Goal: Task Accomplishment & Management: Manage account settings

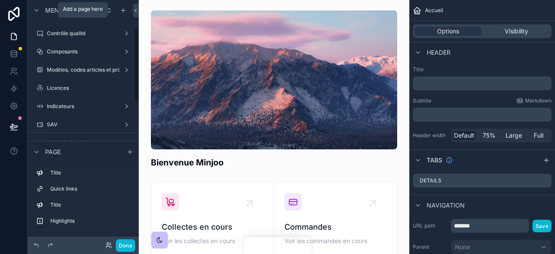
scroll to position [89, 0]
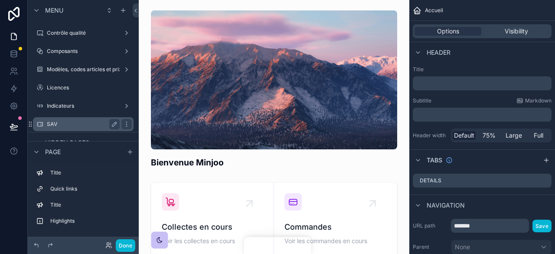
click at [79, 120] on div "SAV" at bounding box center [83, 124] width 73 height 10
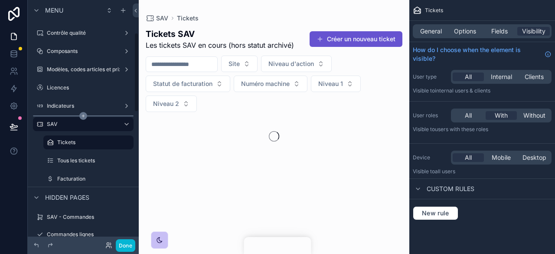
scroll to position [100, 0]
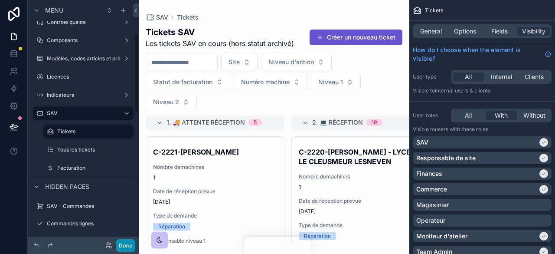
click at [128, 241] on button "Done" at bounding box center [126, 245] width 20 height 13
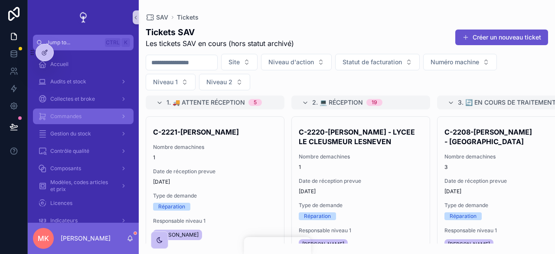
click at [87, 114] on div "Commandes" at bounding box center [83, 116] width 90 height 14
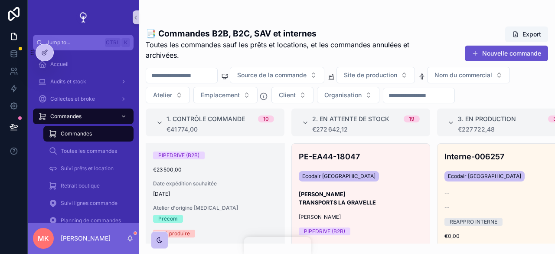
scroll to position [84, 0]
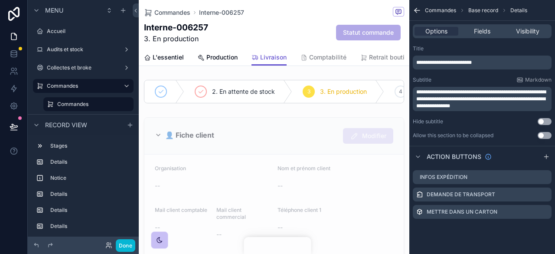
scroll to position [558, 0]
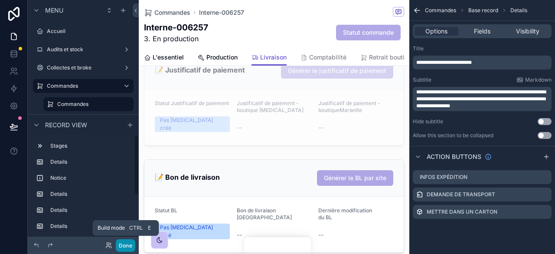
click at [129, 249] on button "Done" at bounding box center [126, 245] width 20 height 13
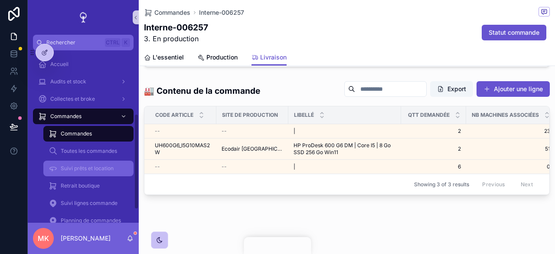
scroll to position [138, 0]
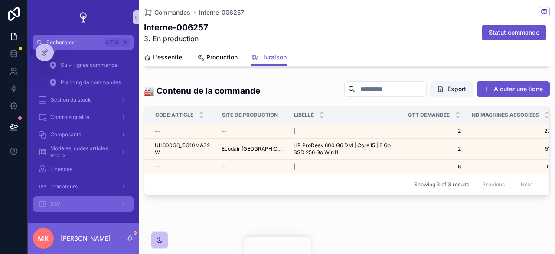
click at [101, 198] on div "SAV" at bounding box center [83, 204] width 90 height 14
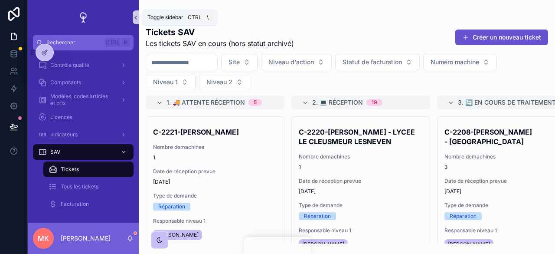
click at [135, 24] on button "scrollable content" at bounding box center [136, 17] width 6 height 14
click at [139, 24] on div "Tickets SAV Les tickets SAV en cours (hors statut archivé) Créer un nouveau tic…" at bounding box center [347, 132] width 416 height 222
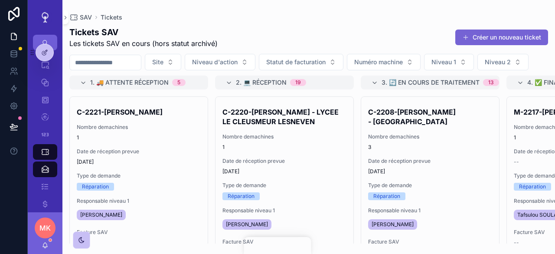
click at [522, 39] on button "Créer un nouveau ticket" at bounding box center [501, 37] width 93 height 16
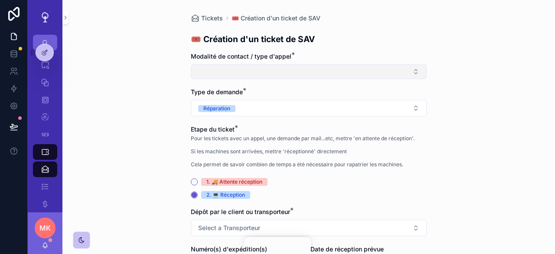
click at [360, 65] on button "Select Button" at bounding box center [309, 71] width 236 height 15
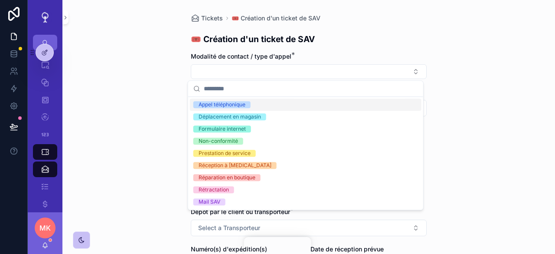
click at [325, 109] on div "Appel téléphonique" at bounding box center [305, 104] width 231 height 12
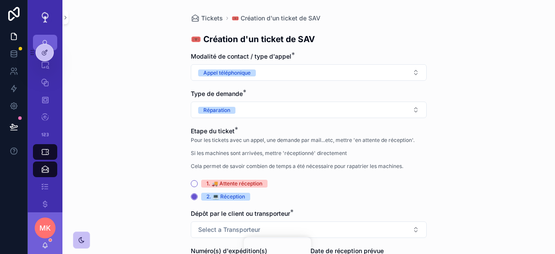
click at [325, 109] on button "Réparation" at bounding box center [309, 109] width 236 height 16
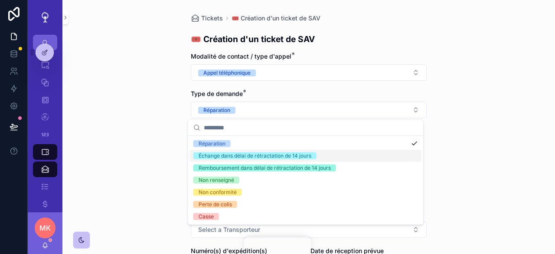
click at [166, 146] on div "Tickets 🎟️ Création d'un ticket de SAV 🎟️ Création d'un ticket de SAV Modalité …" at bounding box center [308, 127] width 492 height 254
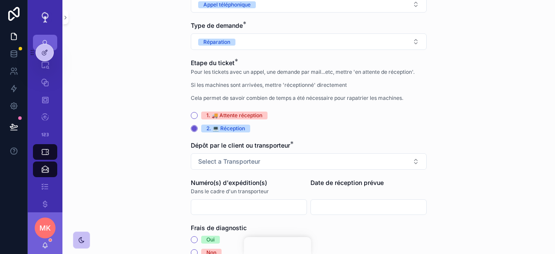
scroll to position [122, 0]
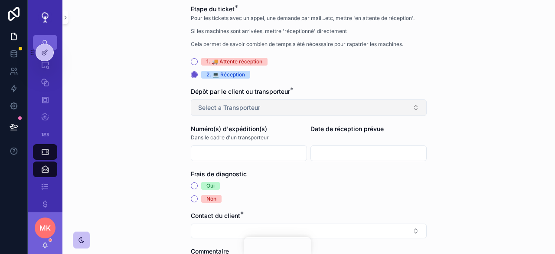
click at [234, 109] on span "Select a Transporteur" at bounding box center [229, 107] width 62 height 9
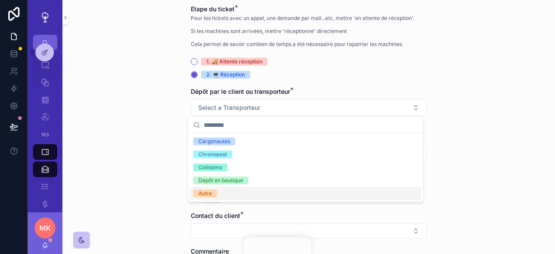
click at [234, 187] on div "Autre" at bounding box center [305, 193] width 231 height 13
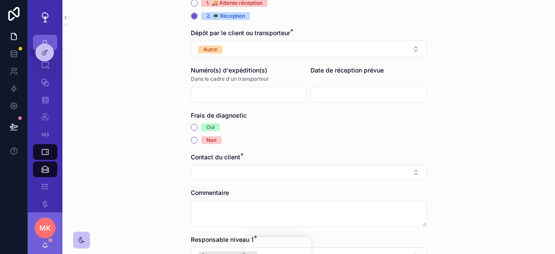
scroll to position [182, 0]
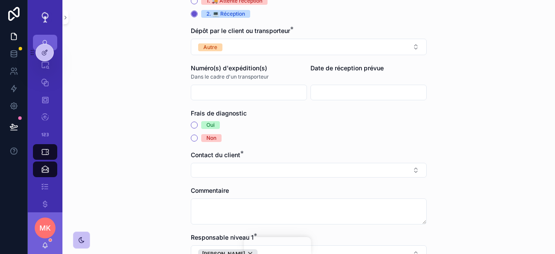
click at [369, 91] on input "scrollable content" at bounding box center [368, 92] width 115 height 12
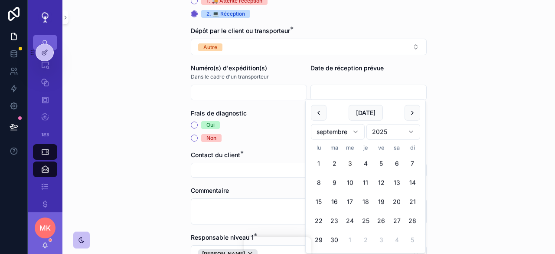
click at [171, 80] on div "Tickets 🎟️ Création d'un ticket de SAV 🎟️ Création d'un ticket de SAV Modalité …" at bounding box center [308, 127] width 492 height 254
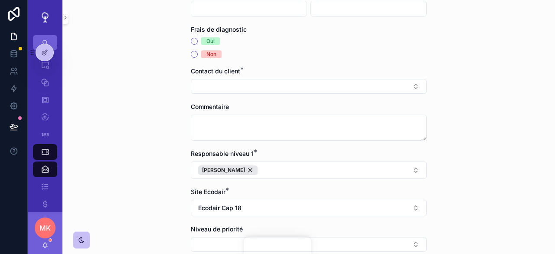
scroll to position [267, 0]
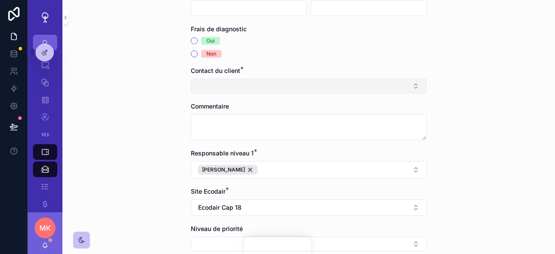
click at [221, 81] on button "Select Button" at bounding box center [309, 85] width 236 height 15
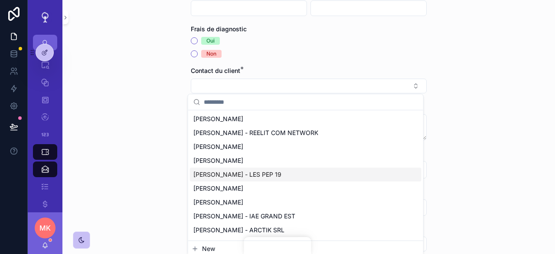
click at [167, 156] on div "Tickets 🎟️ Création d'un ticket de SAV 🎟️ Création d'un ticket de SAV Modalité …" at bounding box center [308, 127] width 492 height 254
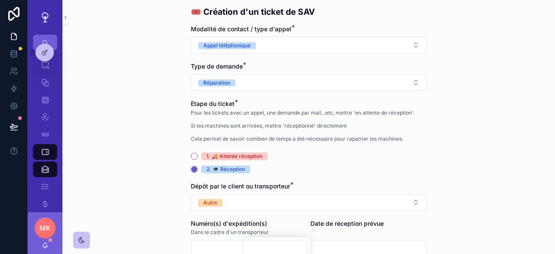
scroll to position [162, 0]
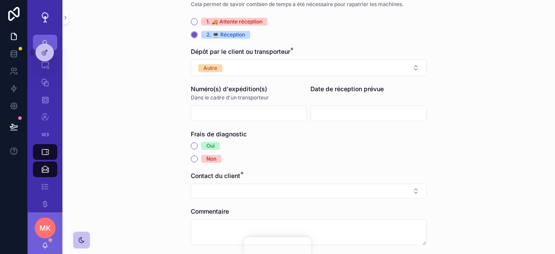
click at [232, 116] on input "scrollable content" at bounding box center [248, 113] width 115 height 12
type input "****"
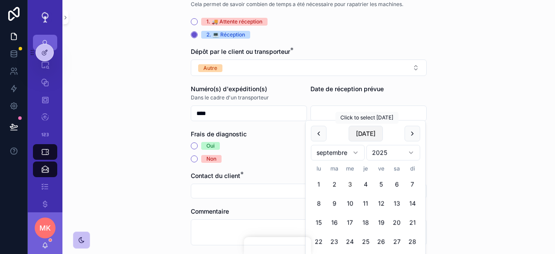
click at [366, 137] on button "Today" at bounding box center [365, 134] width 34 height 16
type input "**********"
click at [155, 116] on div "**********" at bounding box center [308, 127] width 492 height 254
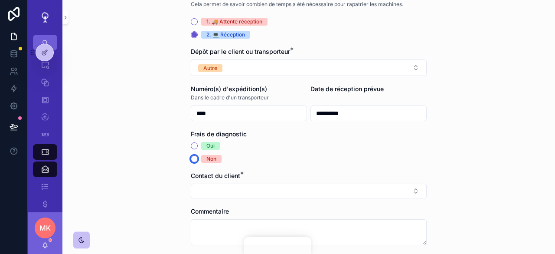
click at [192, 158] on button "Non" at bounding box center [194, 158] width 7 height 7
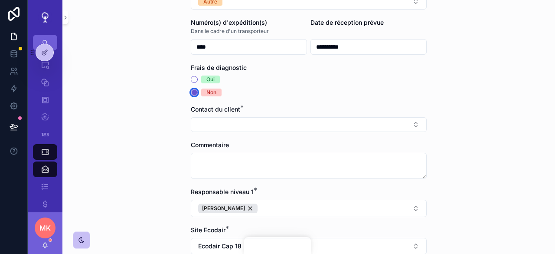
scroll to position [228, 0]
click at [210, 127] on button "Select Button" at bounding box center [309, 124] width 236 height 15
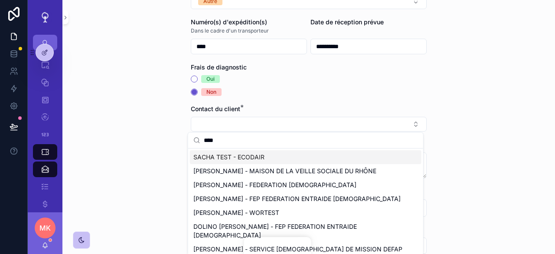
type input "****"
click at [229, 162] on div "SACHA TEST - ECODAIR" at bounding box center [305, 157] width 231 height 14
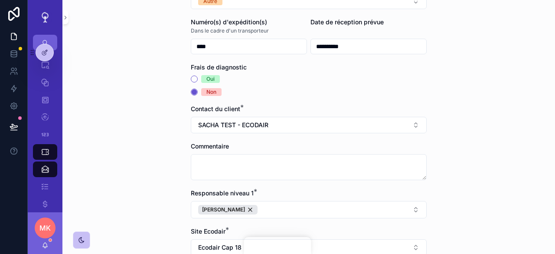
click at [163, 143] on div "**********" at bounding box center [308, 127] width 492 height 254
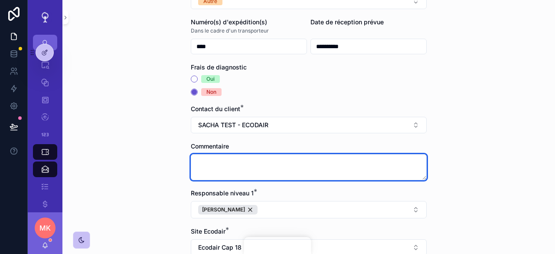
click at [227, 159] on textarea "scrollable content" at bounding box center [309, 167] width 236 height 26
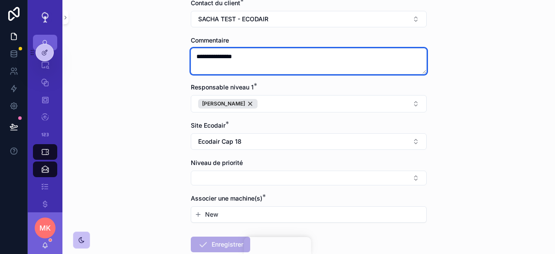
scroll to position [335, 0]
type textarea "**********"
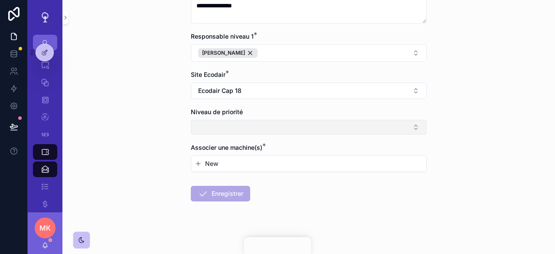
click at [243, 124] on button "Select Button" at bounding box center [309, 127] width 236 height 15
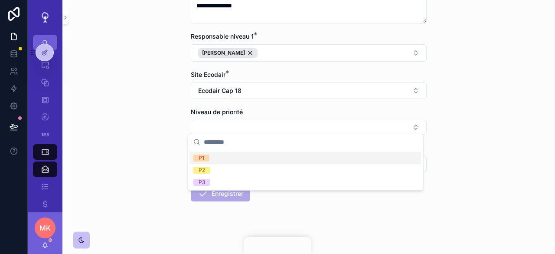
click at [243, 163] on div "P1" at bounding box center [305, 158] width 231 height 12
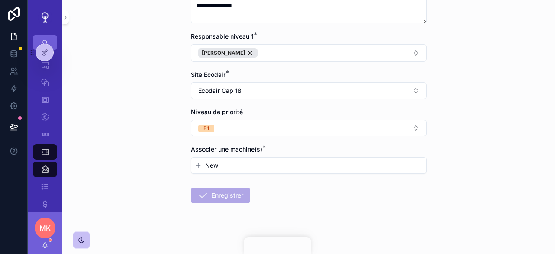
click at [242, 164] on button "New" at bounding box center [309, 165] width 228 height 9
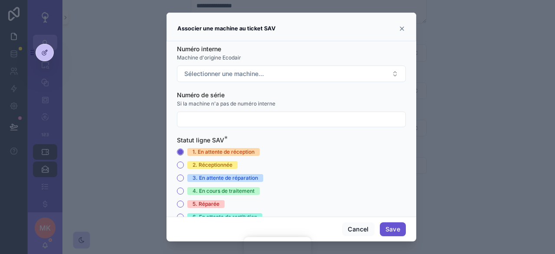
click at [143, 98] on div "scrollable content" at bounding box center [277, 127] width 555 height 254
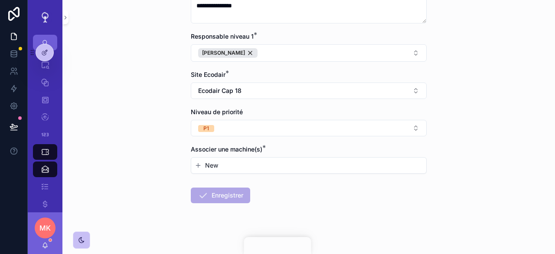
click at [219, 157] on div "New" at bounding box center [308, 165] width 235 height 16
click at [217, 161] on button "New" at bounding box center [309, 165] width 228 height 9
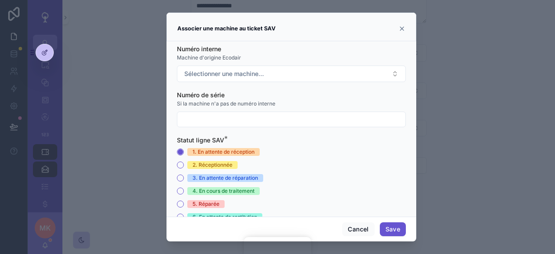
click at [219, 122] on input "scrollable content" at bounding box center [291, 119] width 228 height 12
type input "*"
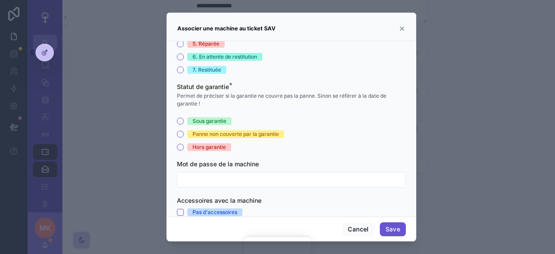
scroll to position [160, 0]
type input "**********"
click at [205, 125] on div "Sous garantie Panne non couverte par la garantie Hors garantie" at bounding box center [291, 134] width 229 height 34
click at [210, 137] on div "Sous garantie Panne non couverte par la garantie Hors garantie" at bounding box center [291, 134] width 229 height 34
click at [199, 133] on div "Panne non couverte par la garantie" at bounding box center [235, 134] width 86 height 8
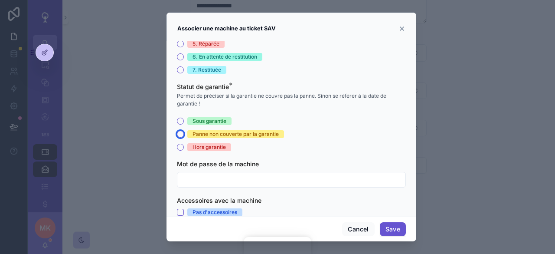
click at [184, 133] on button "Panne non couverte par la garantie" at bounding box center [180, 133] width 7 height 7
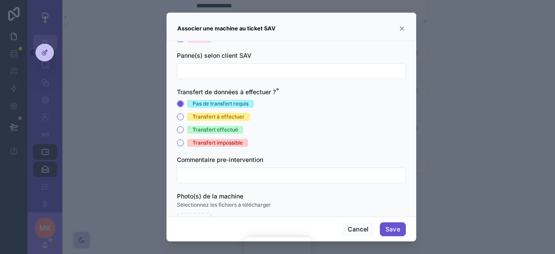
scroll to position [469, 0]
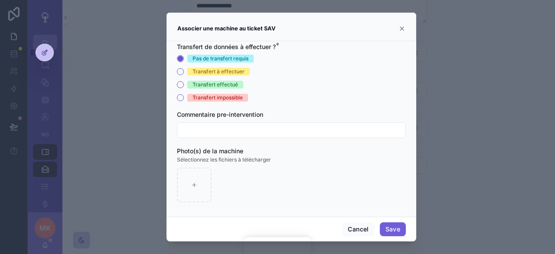
click at [392, 233] on button "Save" at bounding box center [393, 229] width 26 height 14
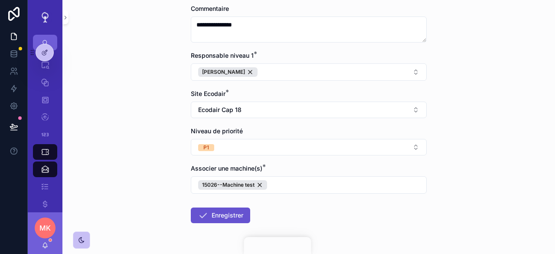
scroll to position [375, 0]
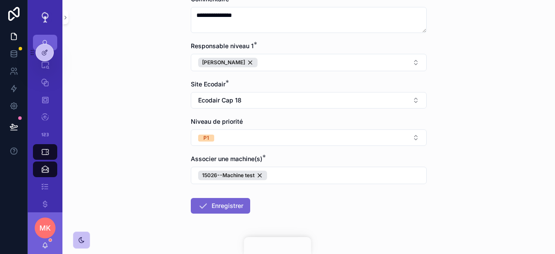
click at [224, 198] on button "Enregistrer" at bounding box center [220, 206] width 59 height 16
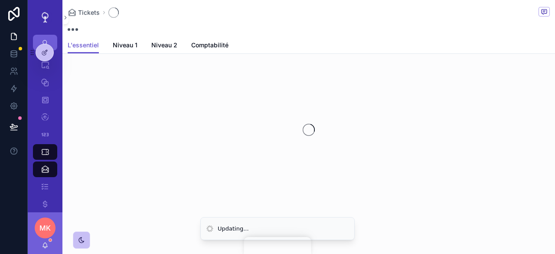
scroll to position [3, 0]
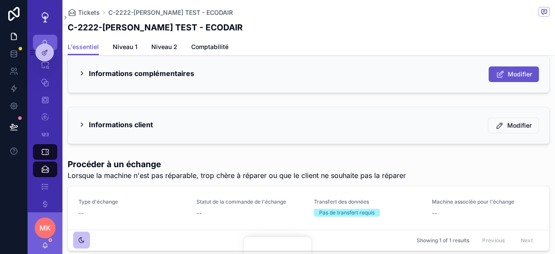
scroll to position [360, 0]
click at [143, 122] on h2 "Informations client" at bounding box center [121, 124] width 64 height 14
click at [143, 124] on h2 "Informations client" at bounding box center [121, 124] width 64 height 14
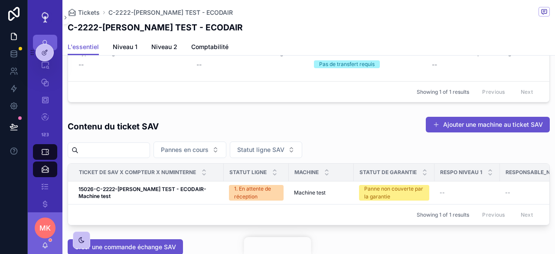
scroll to position [667, 0]
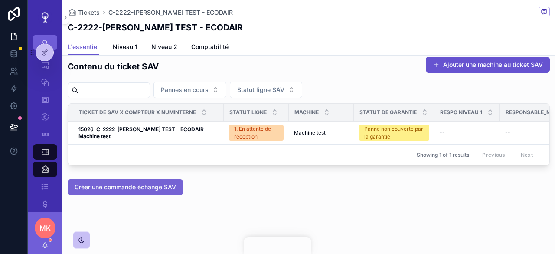
click at [175, 181] on button "Créer une commande échange SAV" at bounding box center [125, 187] width 115 height 16
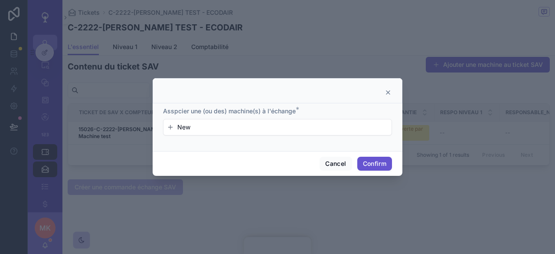
click at [225, 132] on div "New" at bounding box center [277, 127] width 228 height 16
click at [237, 127] on button "New" at bounding box center [277, 127] width 221 height 9
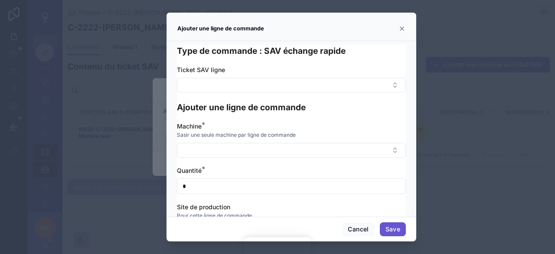
click at [400, 31] on icon at bounding box center [401, 28] width 7 height 7
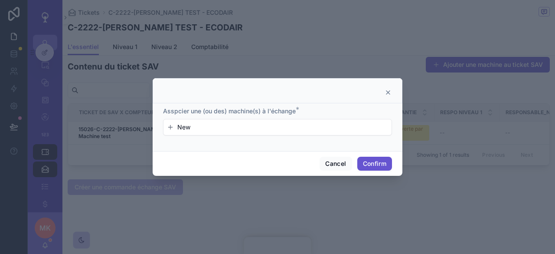
click at [391, 91] on icon at bounding box center [387, 92] width 7 height 7
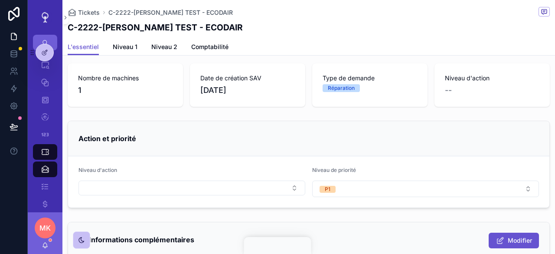
scroll to position [0, 0]
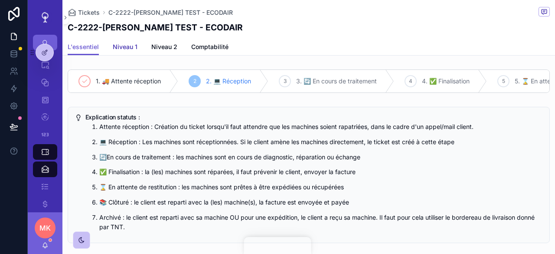
click at [116, 51] on span "Niveau 1" at bounding box center [125, 46] width 25 height 9
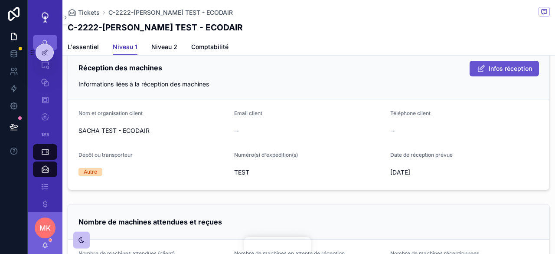
scroll to position [217, 0]
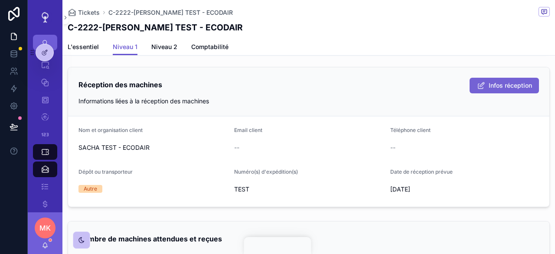
click at [478, 93] on button "Infos réception" at bounding box center [503, 86] width 69 height 16
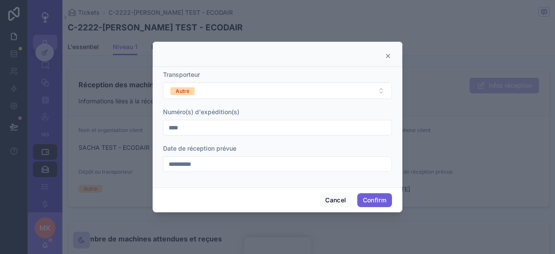
click at [374, 198] on button "Confirm" at bounding box center [374, 200] width 35 height 14
click at [390, 52] on div at bounding box center [278, 54] width 250 height 25
click at [389, 53] on icon at bounding box center [387, 55] width 7 height 7
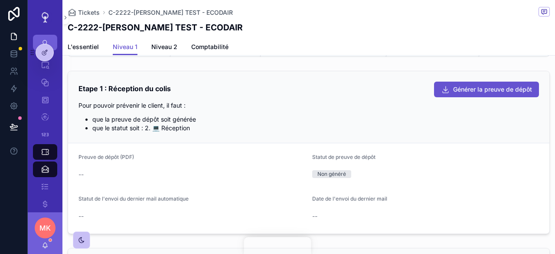
scroll to position [36, 0]
click at [438, 91] on button "Générer la preuve de dépôt" at bounding box center [486, 90] width 105 height 16
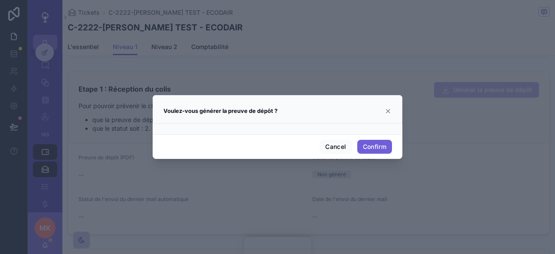
click at [369, 151] on button "Confirm" at bounding box center [374, 147] width 35 height 14
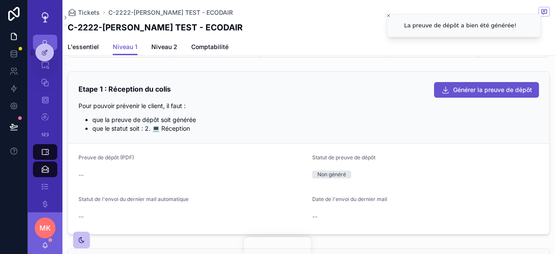
click at [390, 133] on li "que le statut soit : 2. 💻 Réception" at bounding box center [315, 128] width 446 height 9
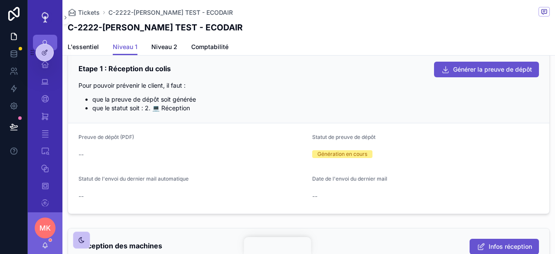
scroll to position [63, 0]
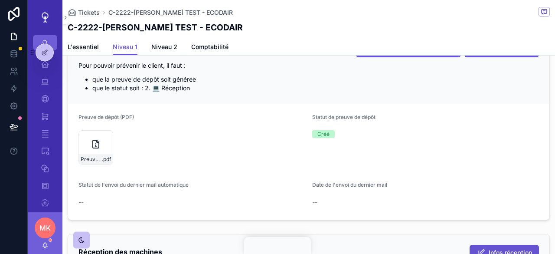
scroll to position [100, 0]
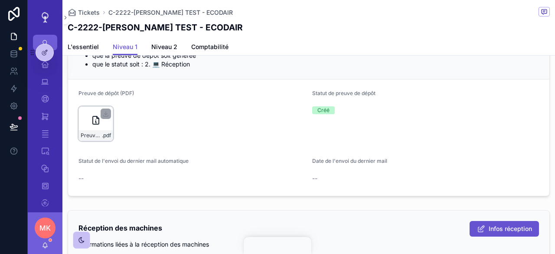
click at [102, 131] on div "Preuve_depot_C-2222-SACHA-TEST---ECODAIR .pdf" at bounding box center [95, 123] width 35 height 35
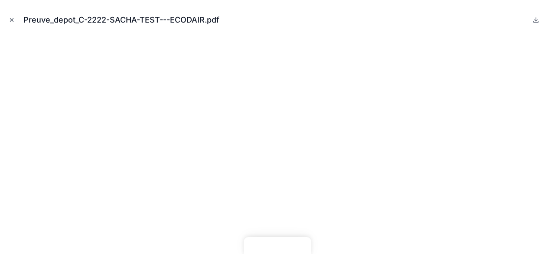
click at [11, 22] on icon "Close modal" at bounding box center [12, 20] width 6 height 6
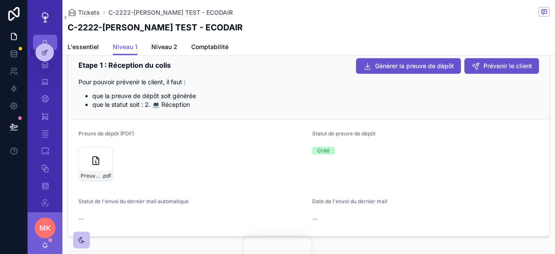
scroll to position [60, 0]
click at [483, 70] on span "Prévenir le client" at bounding box center [507, 65] width 49 height 9
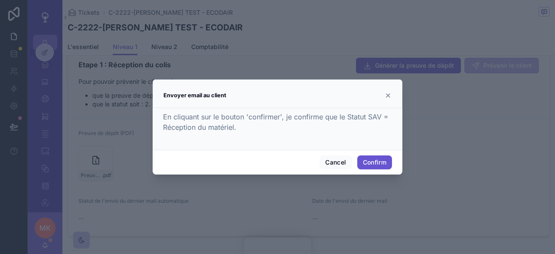
click at [390, 94] on icon at bounding box center [387, 95] width 7 height 7
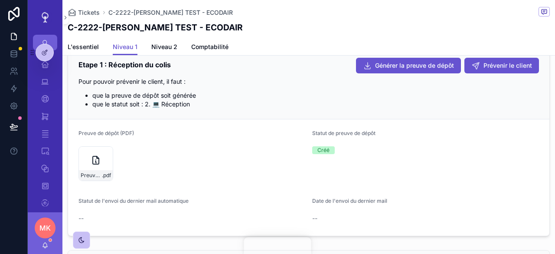
scroll to position [139, 0]
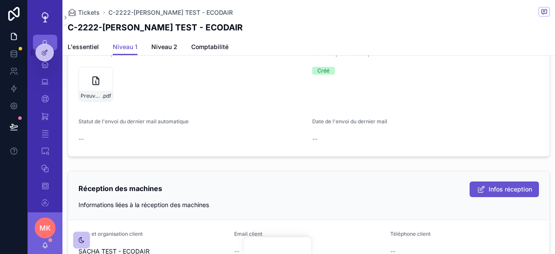
click at [77, 149] on form "Preuve de dépôt (PDF) Preuve_depot_C-2222-SACHA-TEST---ECODAIR .pdf Statut de p…" at bounding box center [308, 98] width 481 height 116
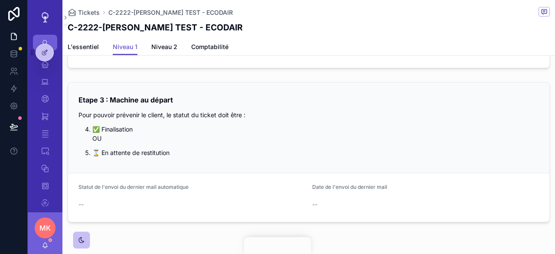
scroll to position [941, 0]
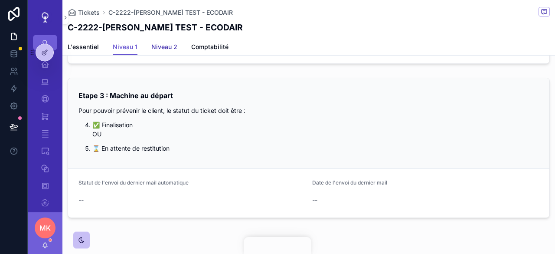
click at [167, 49] on span "Niveau 2" at bounding box center [164, 46] width 26 height 9
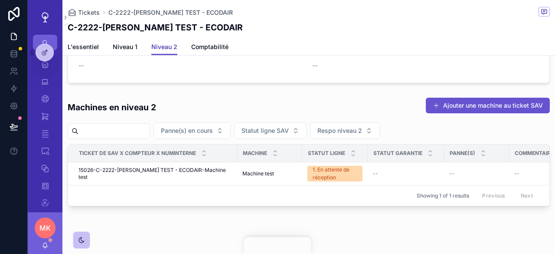
scroll to position [157, 0]
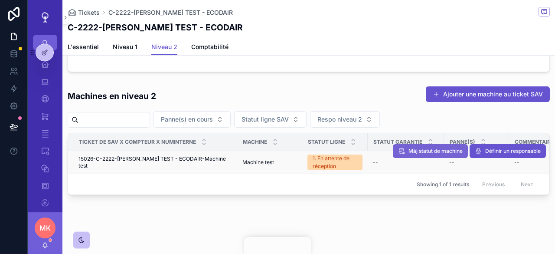
click at [445, 149] on button "Màj statut de machine" at bounding box center [430, 151] width 75 height 14
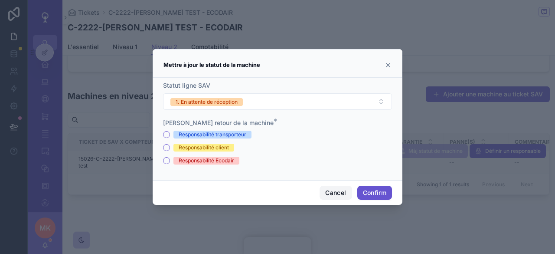
click at [328, 189] on button "Cancel" at bounding box center [335, 192] width 32 height 14
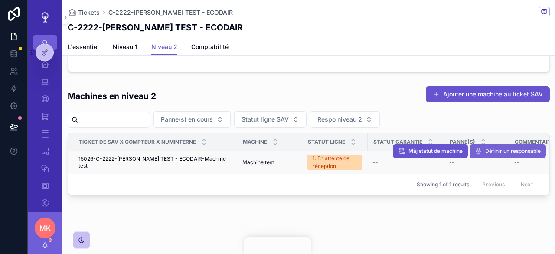
click at [500, 149] on button "Définir un responsable" at bounding box center [507, 151] width 76 height 14
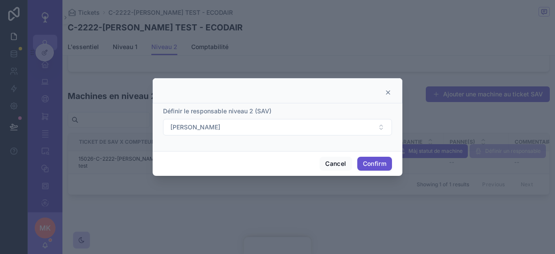
click at [387, 93] on icon at bounding box center [387, 92] width 7 height 7
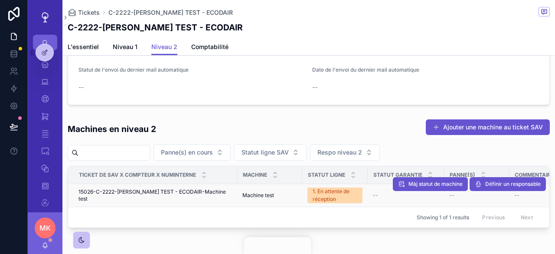
scroll to position [0, 0]
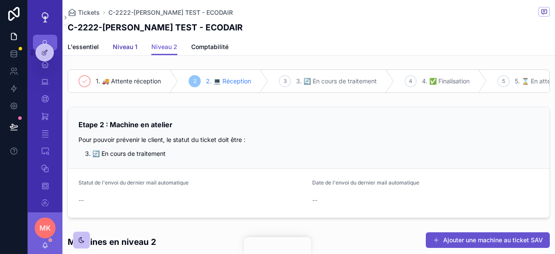
click at [133, 44] on span "Niveau 1" at bounding box center [125, 46] width 25 height 9
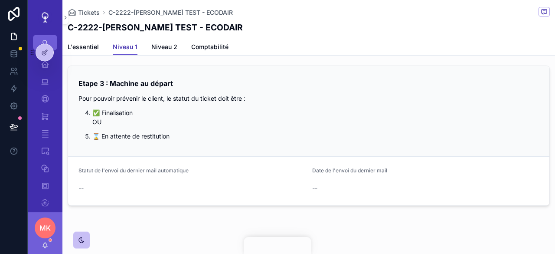
scroll to position [953, 0]
click at [214, 46] on span "Comptabilité" at bounding box center [209, 46] width 37 height 9
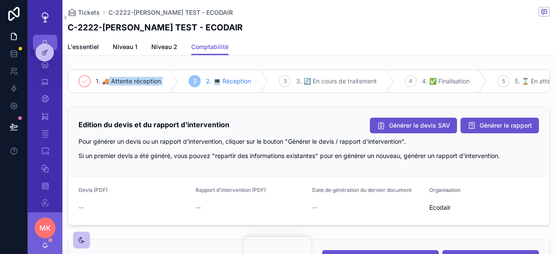
drag, startPoint x: 108, startPoint y: 79, endPoint x: 203, endPoint y: 69, distance: 95.9
click at [203, 69] on div "1. 🚚 Attente réception 2 2. 💻 Réception 3 3. 🔄 En cours de traitement 4 4. ✅ Fi…" at bounding box center [308, 81] width 492 height 30
click at [213, 79] on span "2. 💻 Réception" at bounding box center [228, 81] width 45 height 9
click at [342, 87] on div "3 3. 🔄 En cours de traitement" at bounding box center [331, 81] width 126 height 23
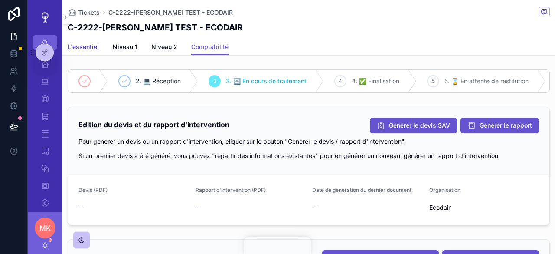
click at [87, 44] on span "L'essentiel" at bounding box center [83, 46] width 31 height 9
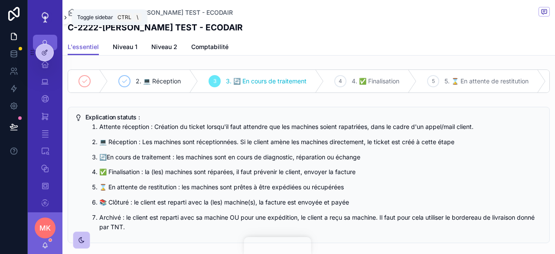
click at [64, 19] on icon "scrollable content" at bounding box center [65, 17] width 6 height 7
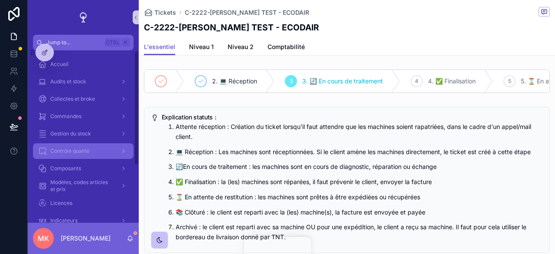
scroll to position [86, 0]
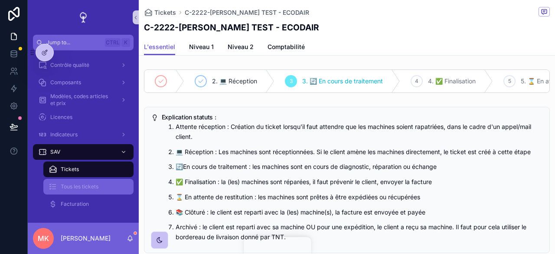
click at [104, 185] on div "Tous les tickets" at bounding box center [89, 186] width 80 height 14
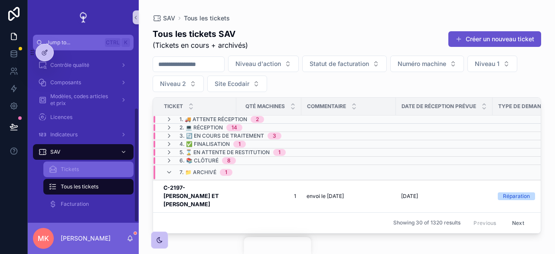
click at [92, 168] on div "Tickets" at bounding box center [89, 169] width 80 height 14
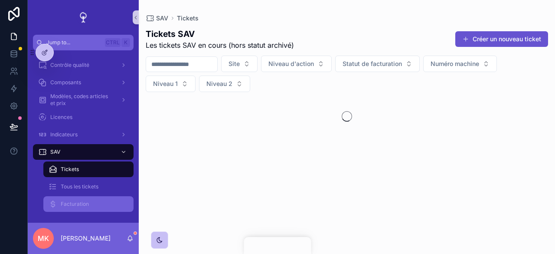
click at [84, 210] on div "Facturation" at bounding box center [89, 204] width 80 height 14
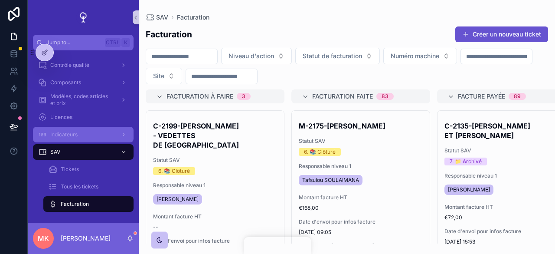
click at [75, 130] on div "Indicateurs" at bounding box center [83, 134] width 90 height 14
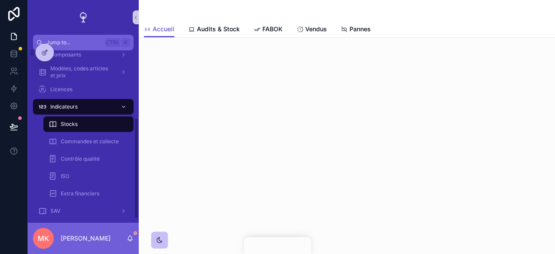
scroll to position [120, 0]
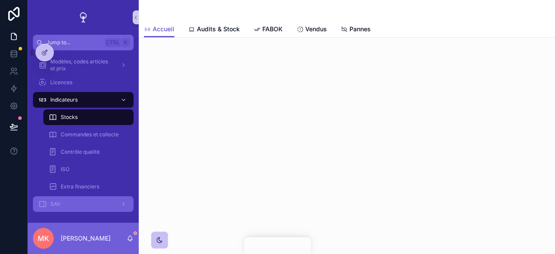
click at [93, 208] on div "SAV" at bounding box center [83, 204] width 90 height 14
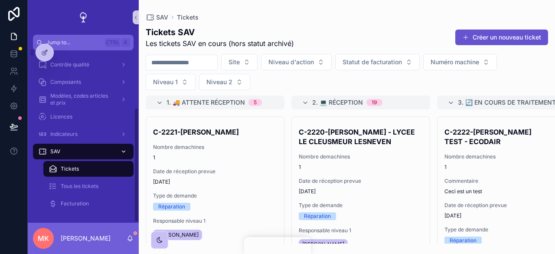
scroll to position [86, 0]
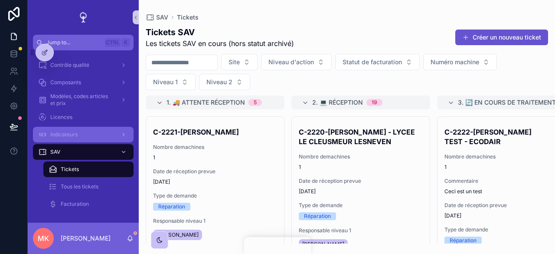
click at [97, 136] on div "Indicateurs" at bounding box center [83, 134] width 90 height 14
